Goal: Transaction & Acquisition: Purchase product/service

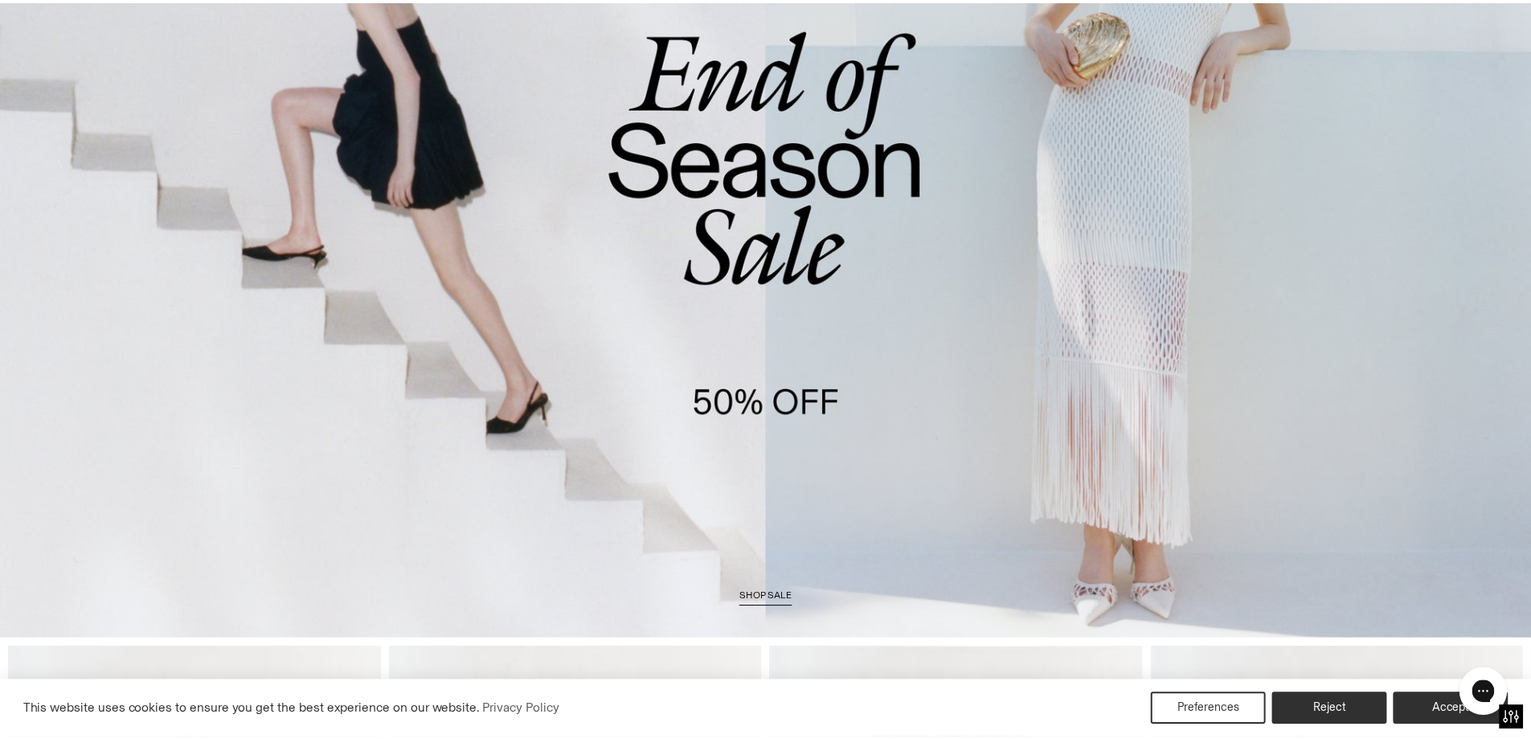
scroll to position [273, 0]
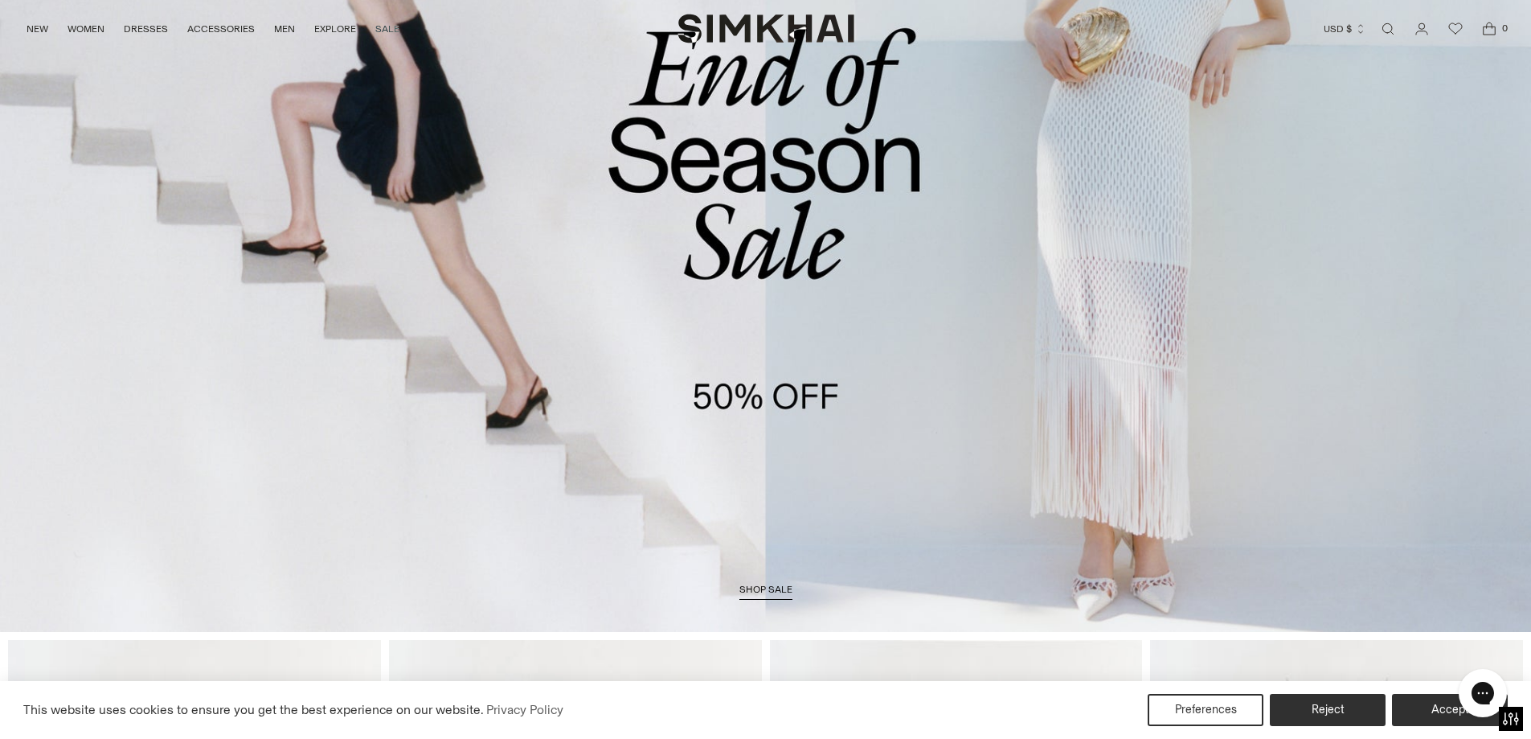
click at [766, 592] on span "shop sale" at bounding box center [765, 588] width 53 height 11
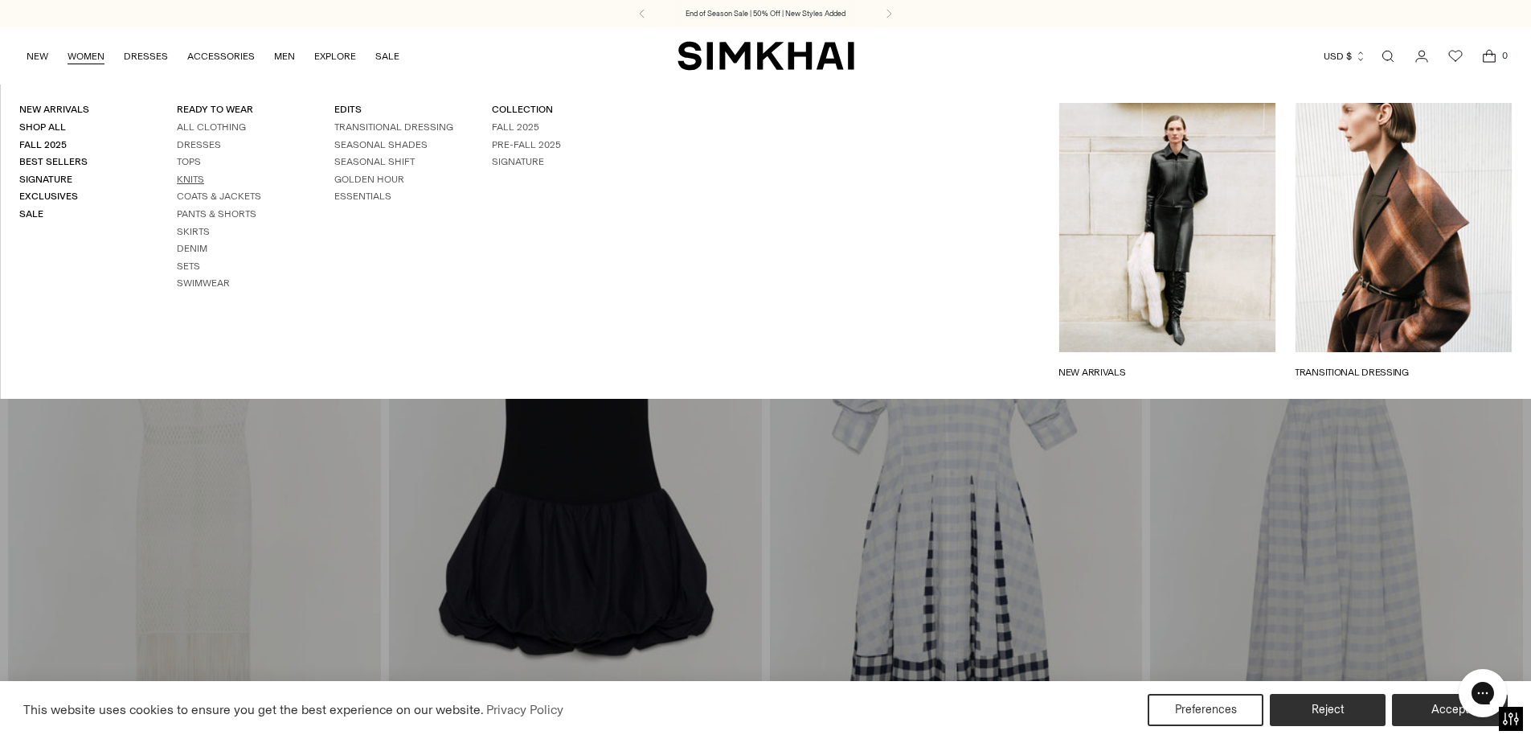
click at [190, 182] on link "Knits" at bounding box center [190, 179] width 27 height 11
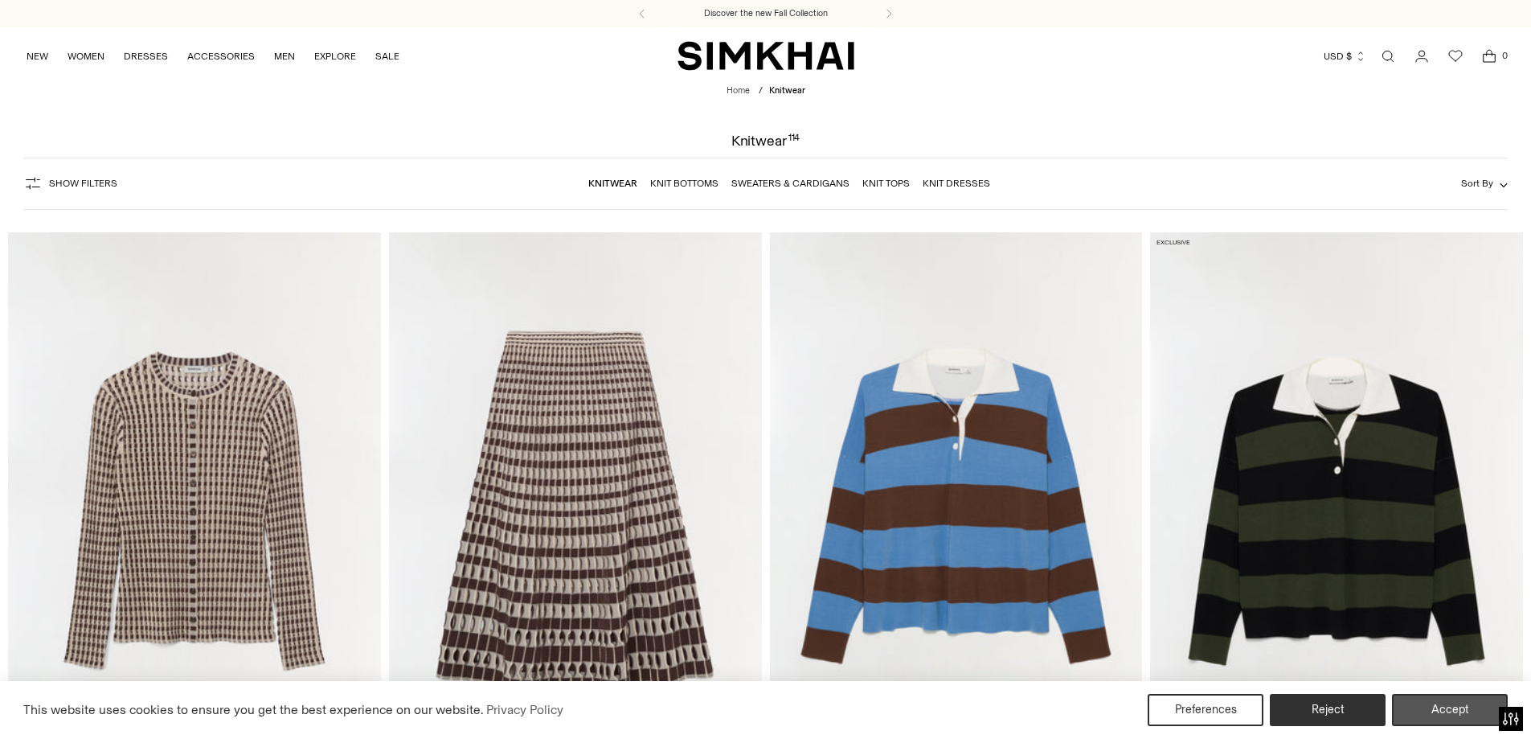
scroll to position [80, 0]
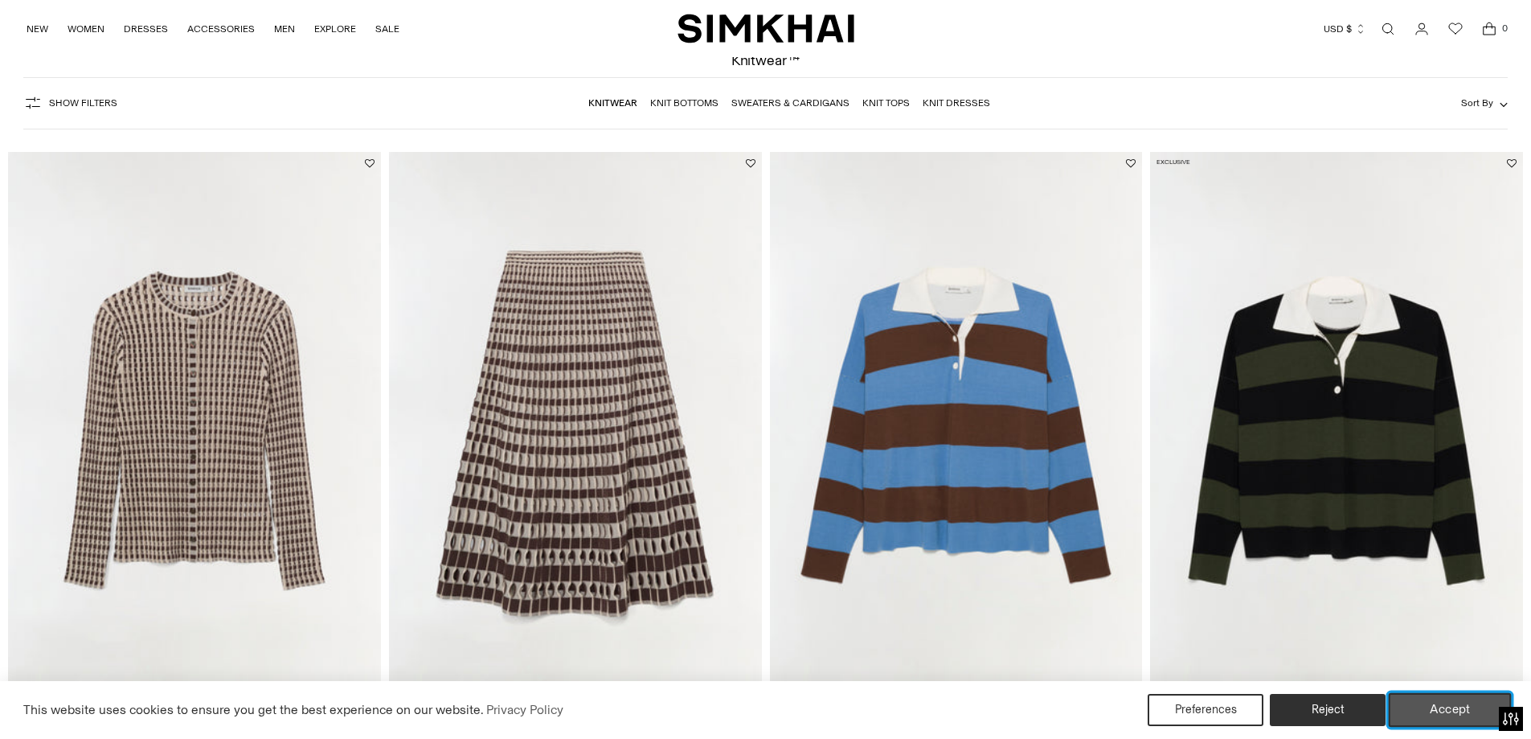
click at [1470, 716] on button "Accept" at bounding box center [1450, 710] width 123 height 34
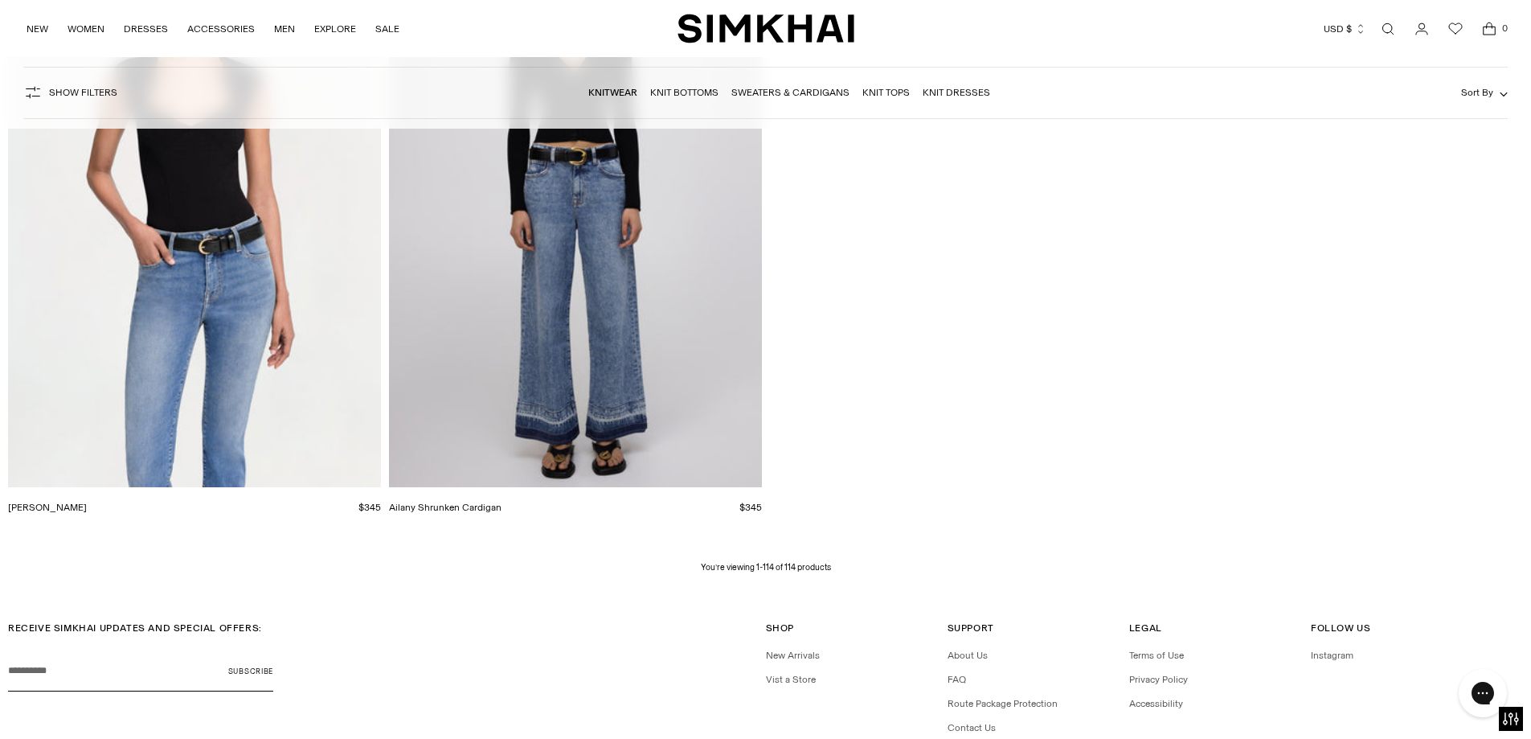
scroll to position [18437, 0]
